Goal: Navigation & Orientation: Find specific page/section

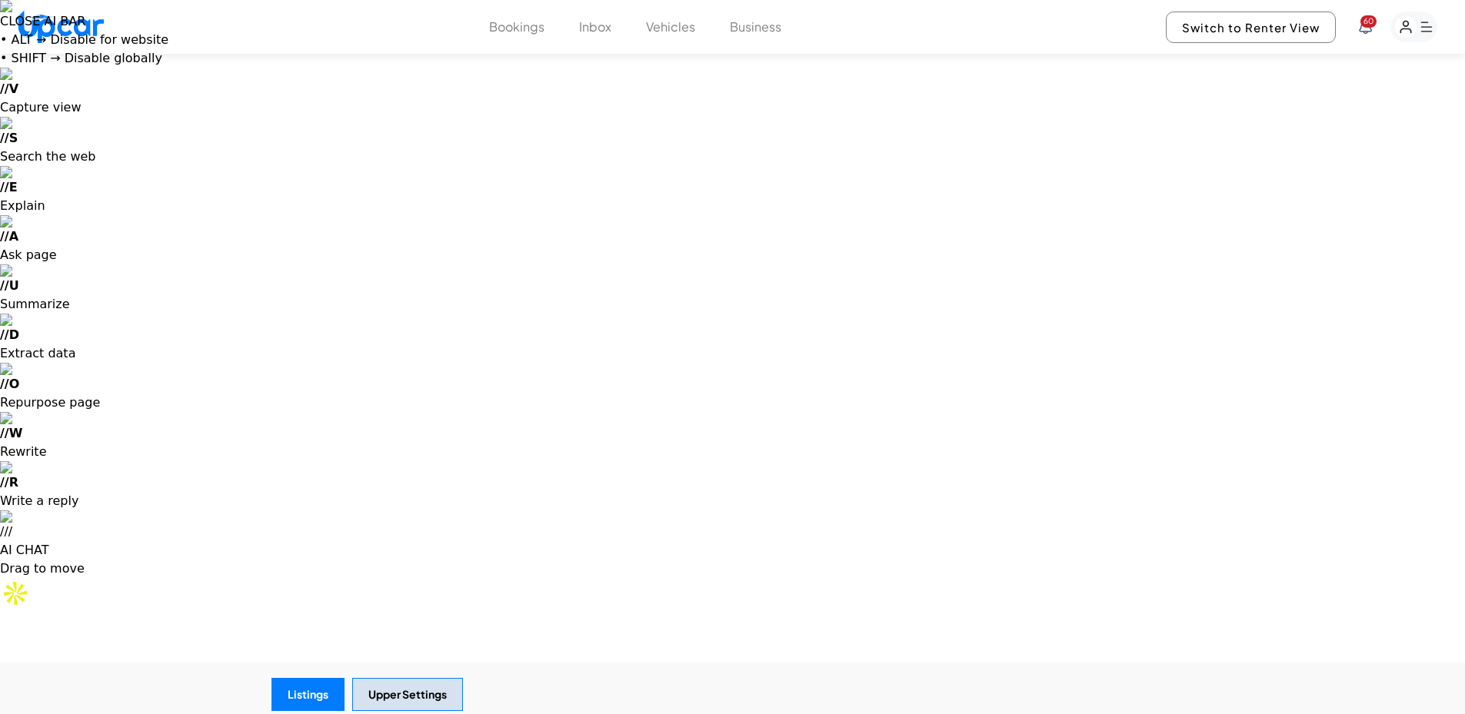
click at [1366, 22] on span "60" at bounding box center [1369, 21] width 16 height 12
click at [1417, 23] on rect "button" at bounding box center [1406, 27] width 24 height 24
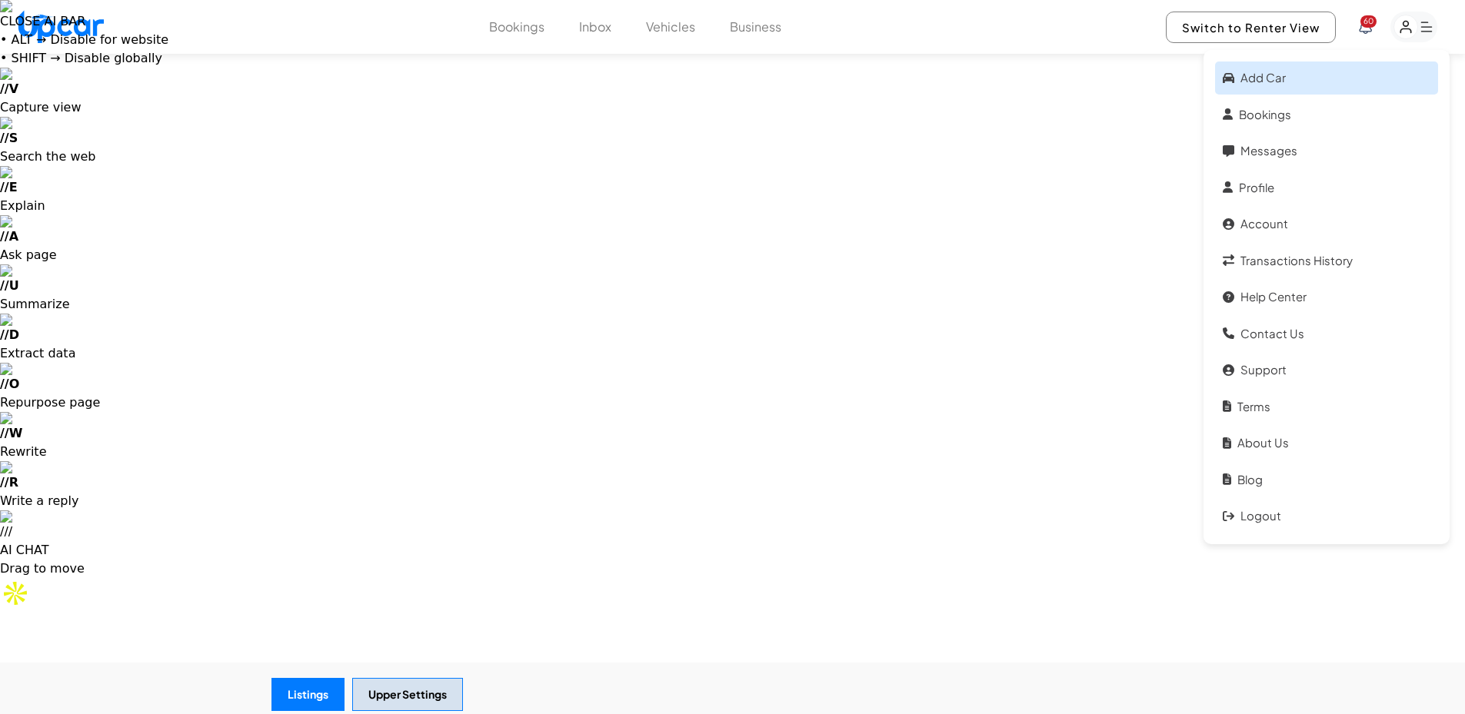
click at [1271, 78] on link "Add car" at bounding box center [1326, 78] width 223 height 33
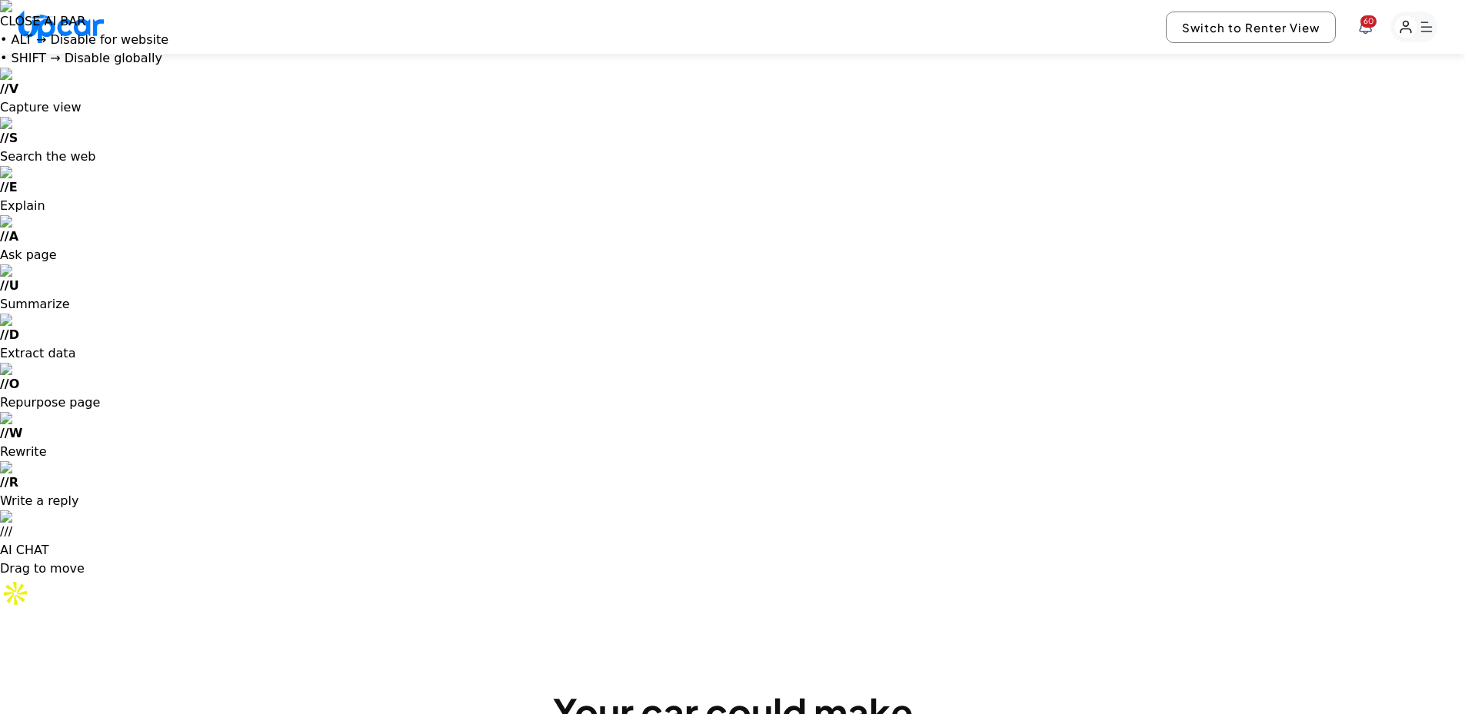
click at [1404, 15] on rect "button" at bounding box center [1413, 27] width 47 height 31
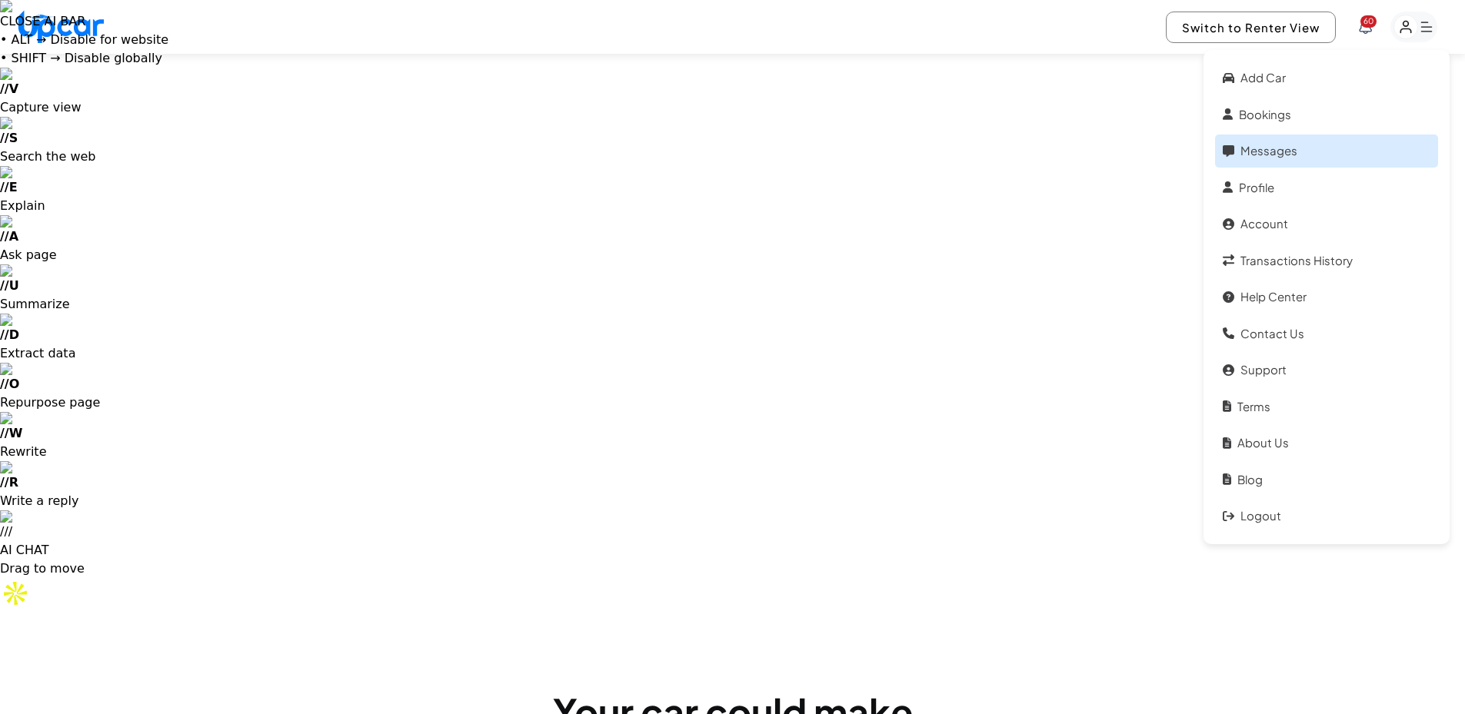
click at [1293, 152] on link "Messages" at bounding box center [1326, 151] width 223 height 33
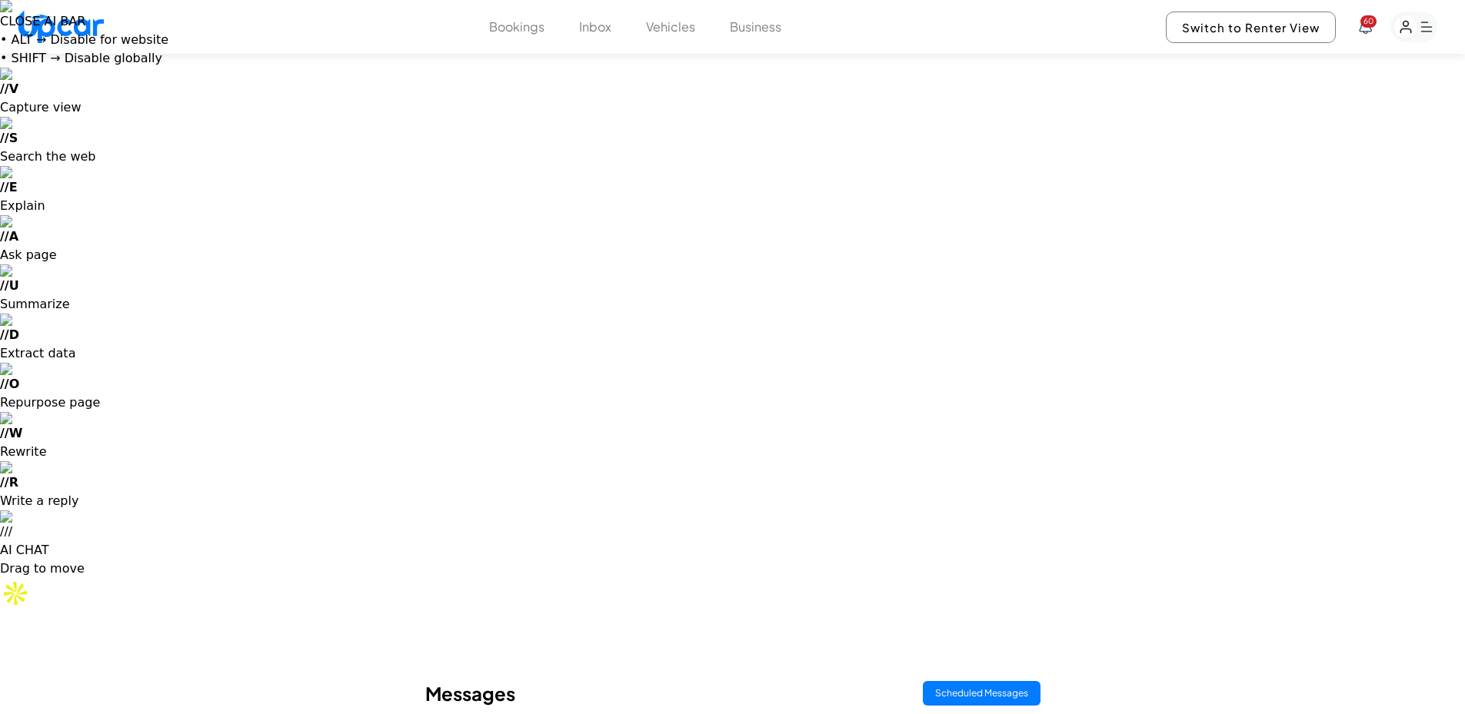
click at [1410, 19] on rect "button" at bounding box center [1406, 27] width 24 height 24
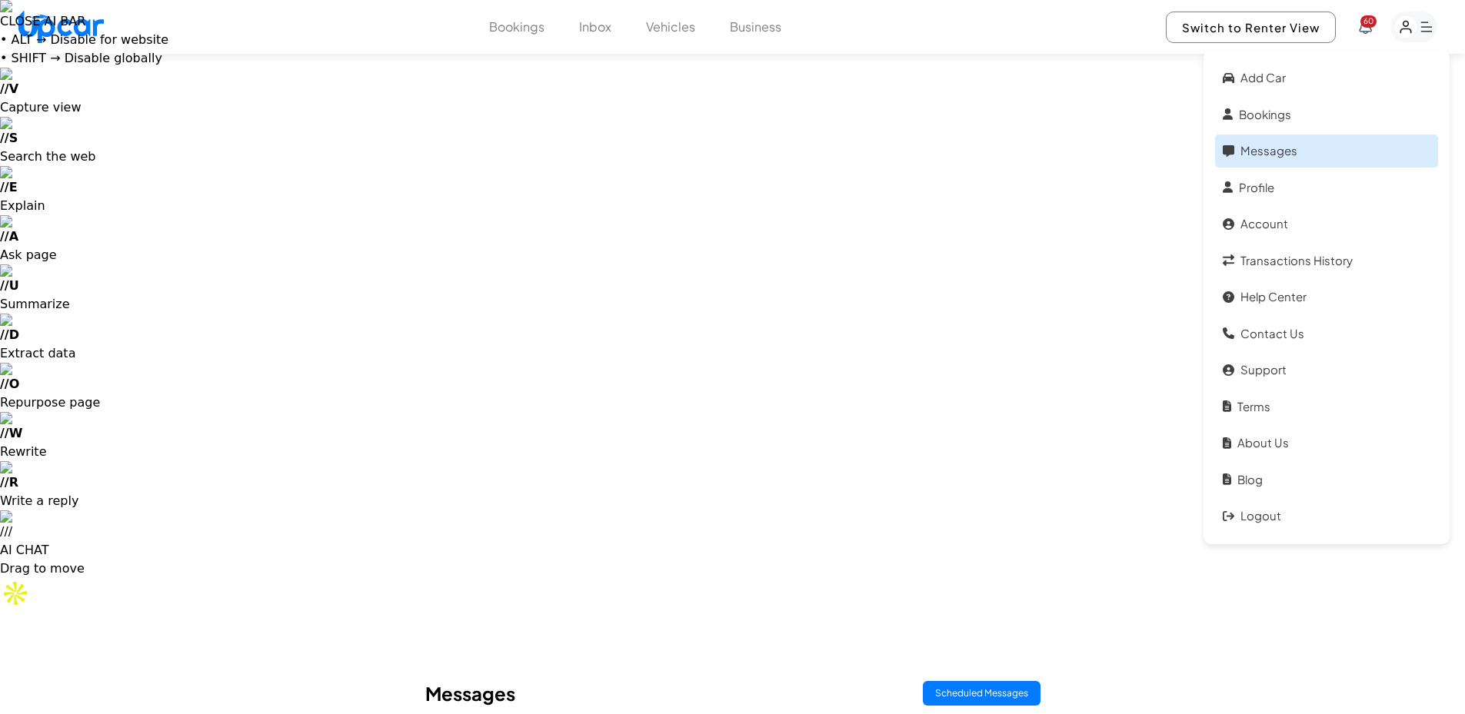
click at [1264, 154] on link "Messages" at bounding box center [1326, 151] width 223 height 33
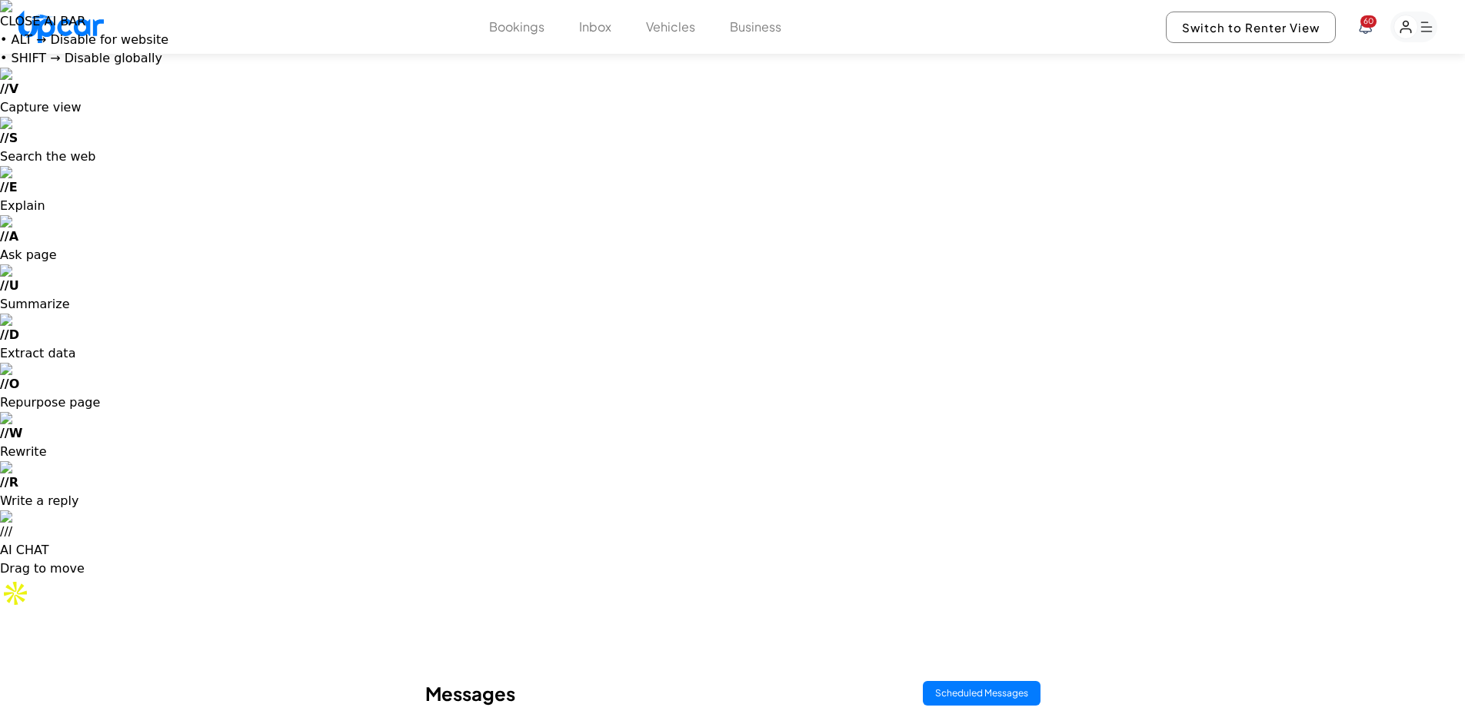
click at [1430, 25] on rect "button" at bounding box center [1413, 27] width 47 height 31
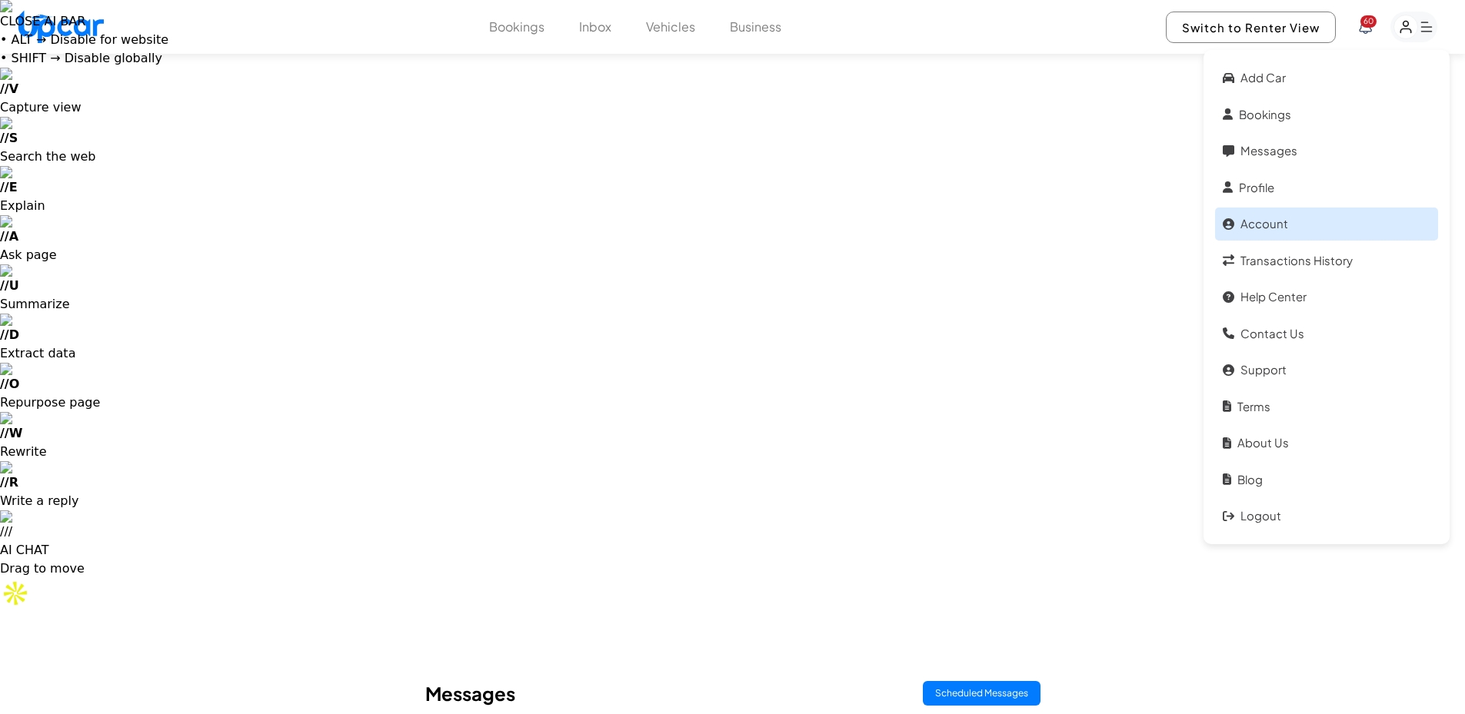
click at [1284, 212] on link "Account" at bounding box center [1326, 224] width 223 height 33
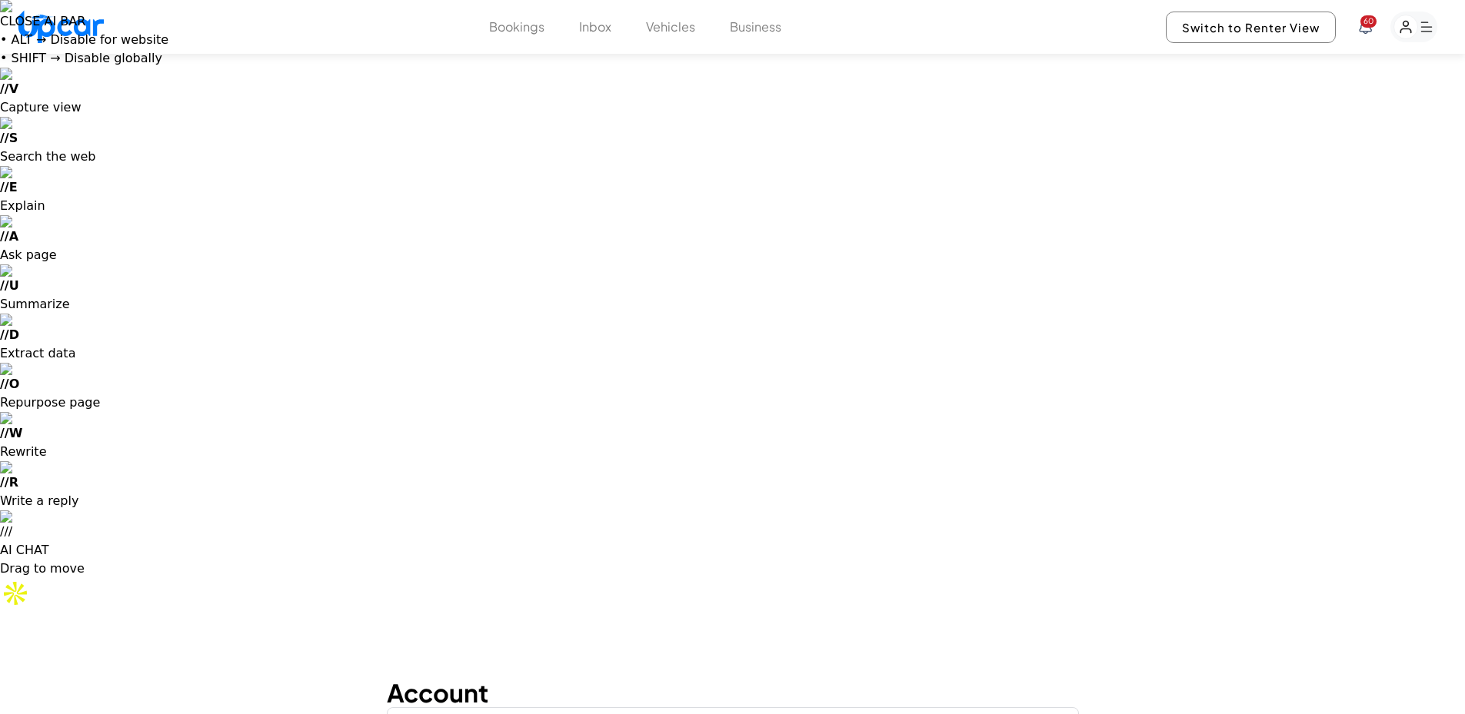
click at [657, 31] on button "Vehicles" at bounding box center [670, 27] width 49 height 18
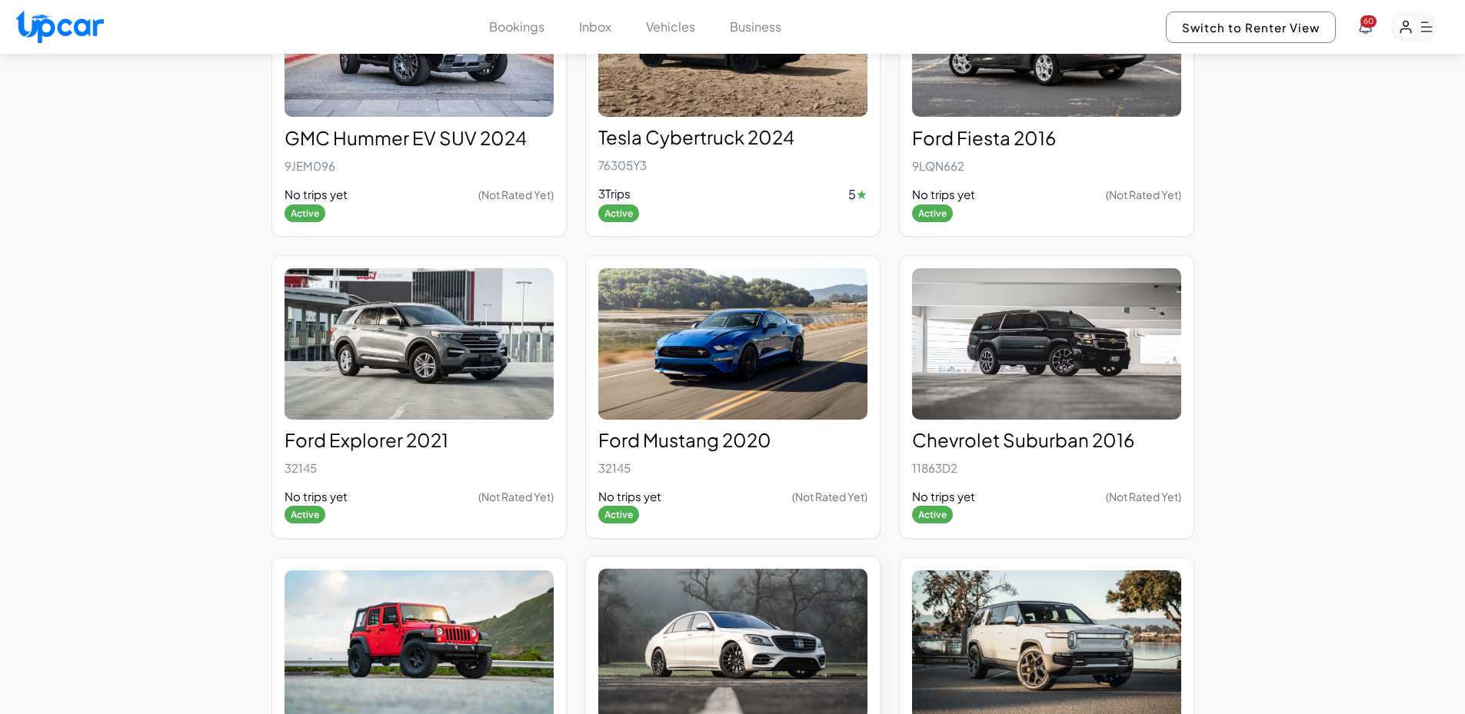
scroll to position [1000, 0]
